Goal: Task Accomplishment & Management: Use online tool/utility

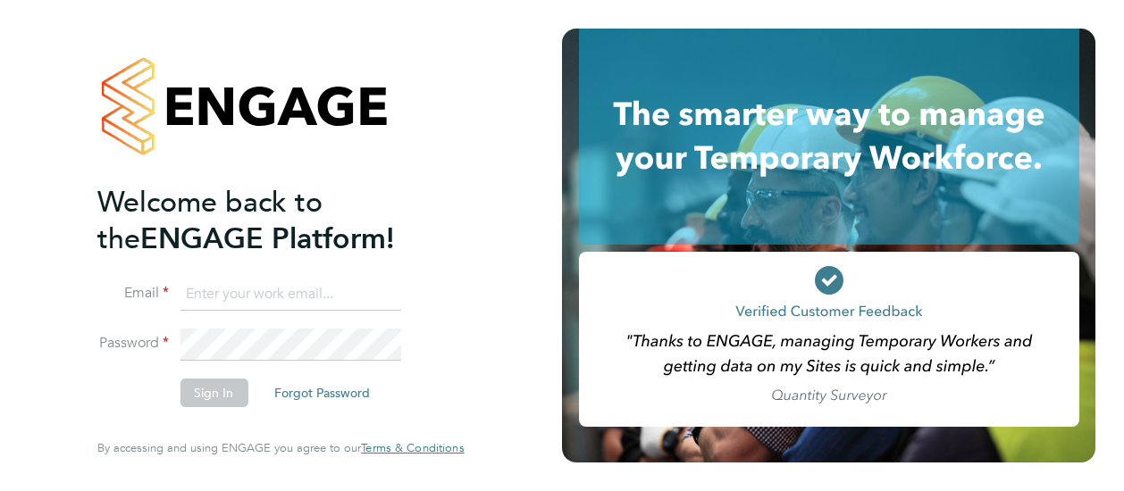
type input "[PERSON_NAME][EMAIL_ADDRESS][DOMAIN_NAME]"
click at [225, 394] on button "Sign In" at bounding box center [214, 393] width 68 height 29
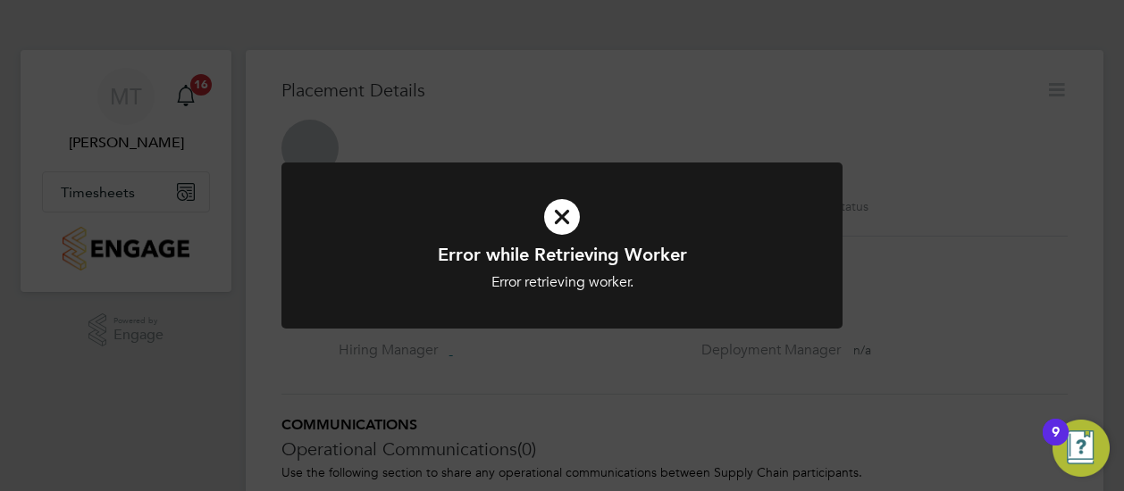
click at [564, 215] on icon at bounding box center [562, 217] width 464 height 70
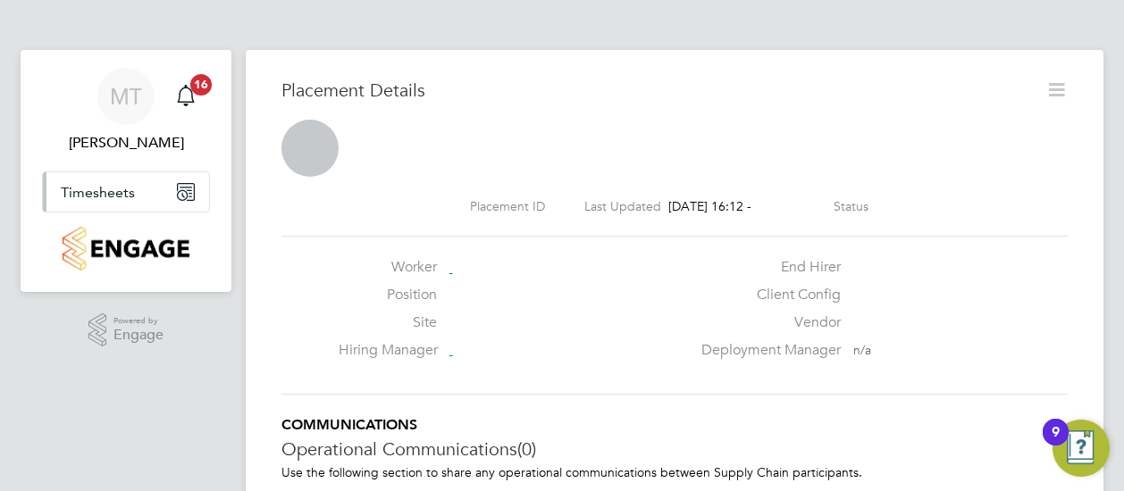
click at [187, 188] on icon "Main navigation" at bounding box center [186, 192] width 18 height 18
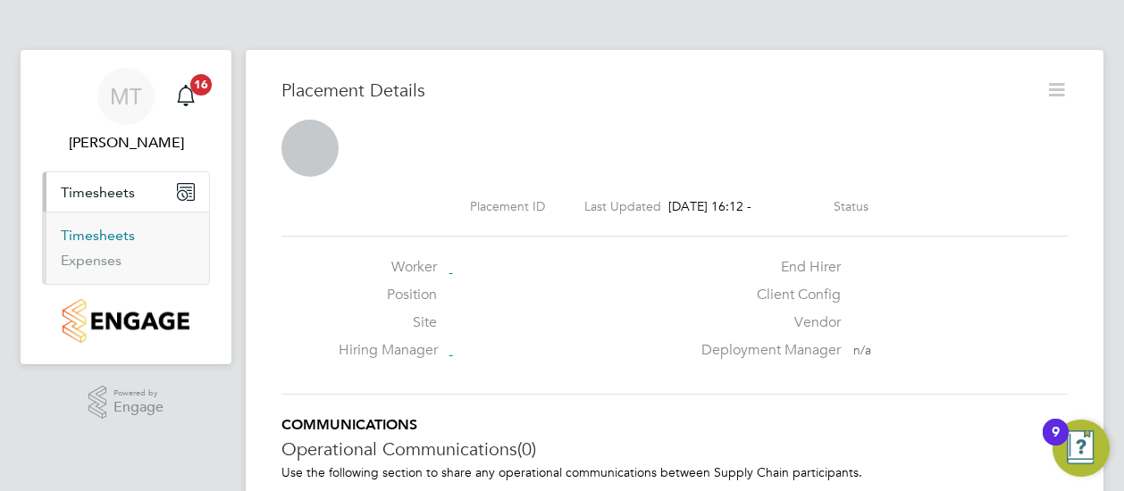
click at [110, 237] on link "Timesheets" at bounding box center [98, 235] width 74 height 17
